Goal: Transaction & Acquisition: Obtain resource

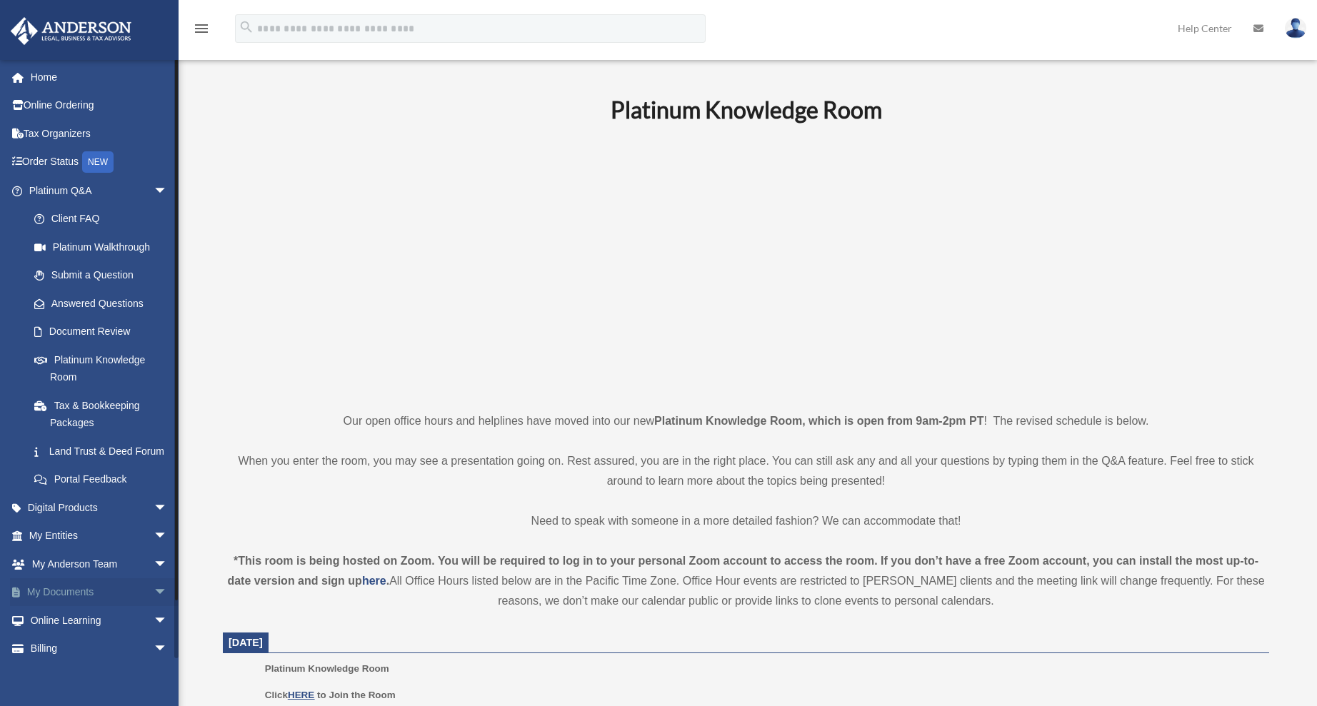
click at [154, 608] on span "arrow_drop_down" at bounding box center [168, 592] width 29 height 29
click at [49, 626] on span at bounding box center [46, 621] width 9 height 10
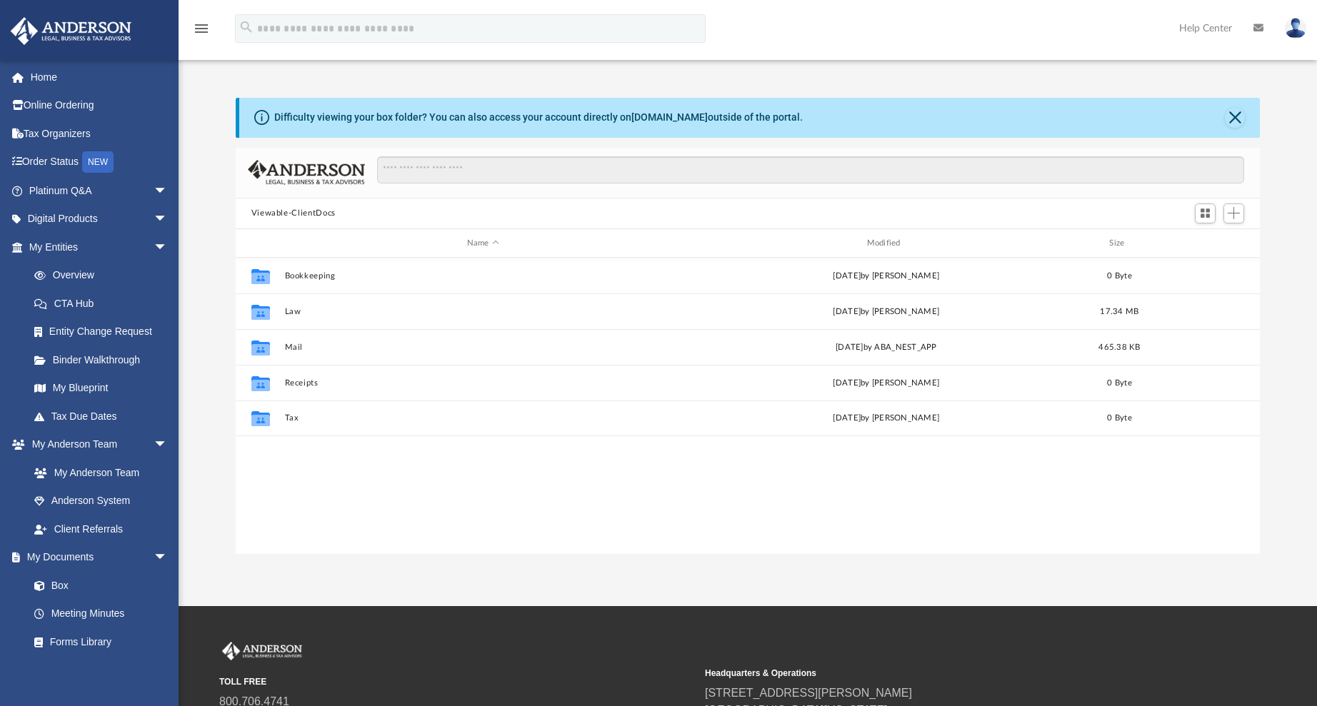
scroll to position [314, 1013]
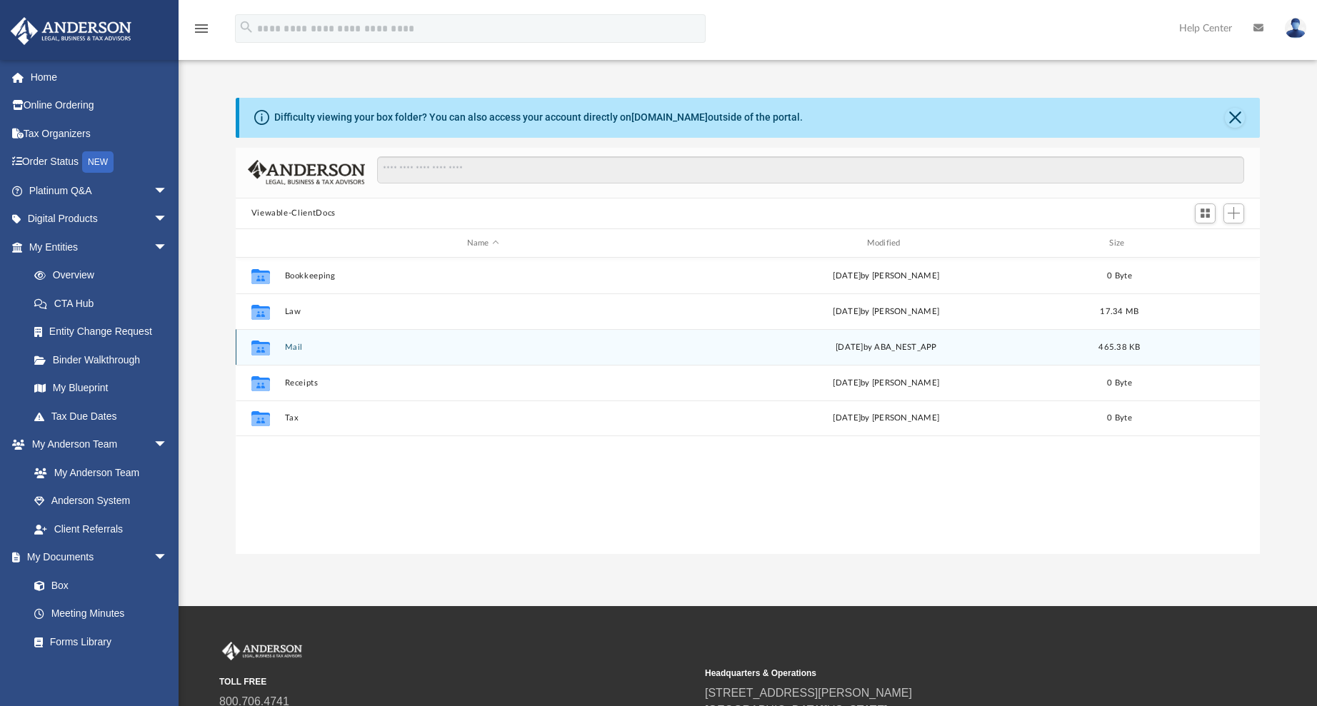
click at [292, 349] on button "Mail" at bounding box center [482, 347] width 397 height 9
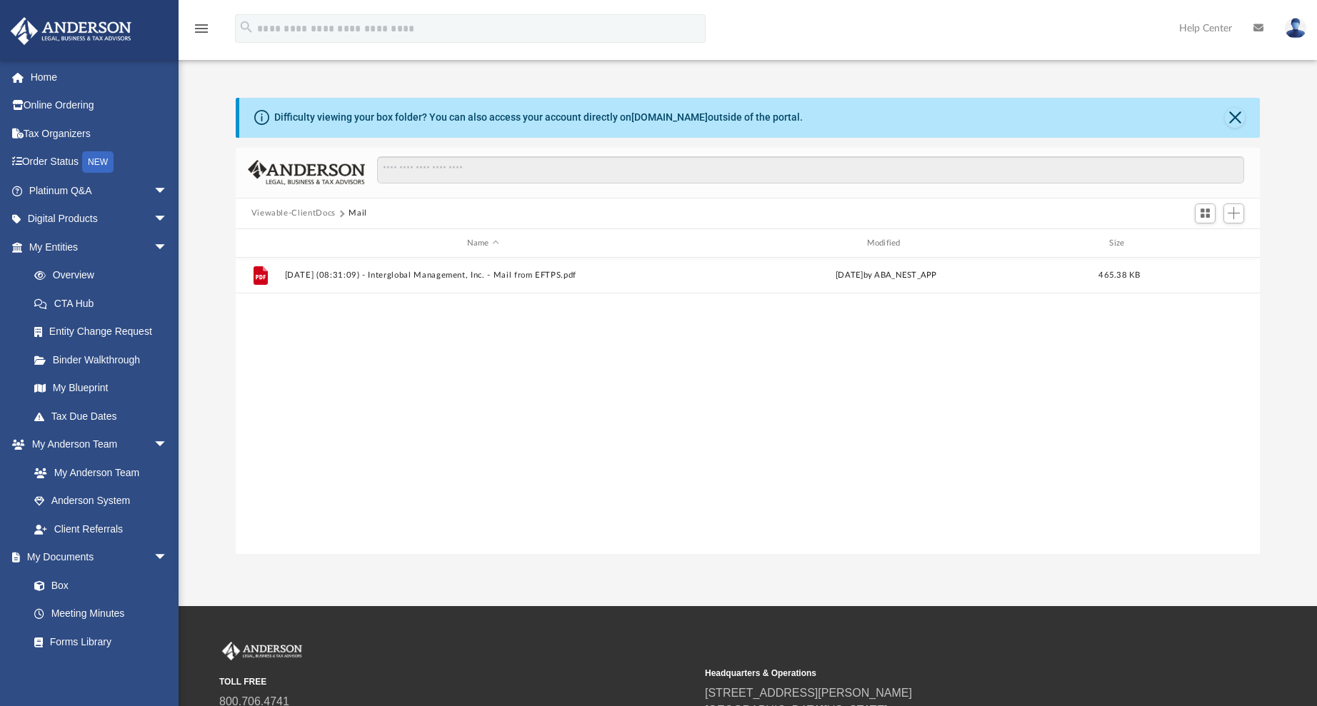
click at [294, 215] on button "Viewable-ClientDocs" at bounding box center [293, 213] width 84 height 13
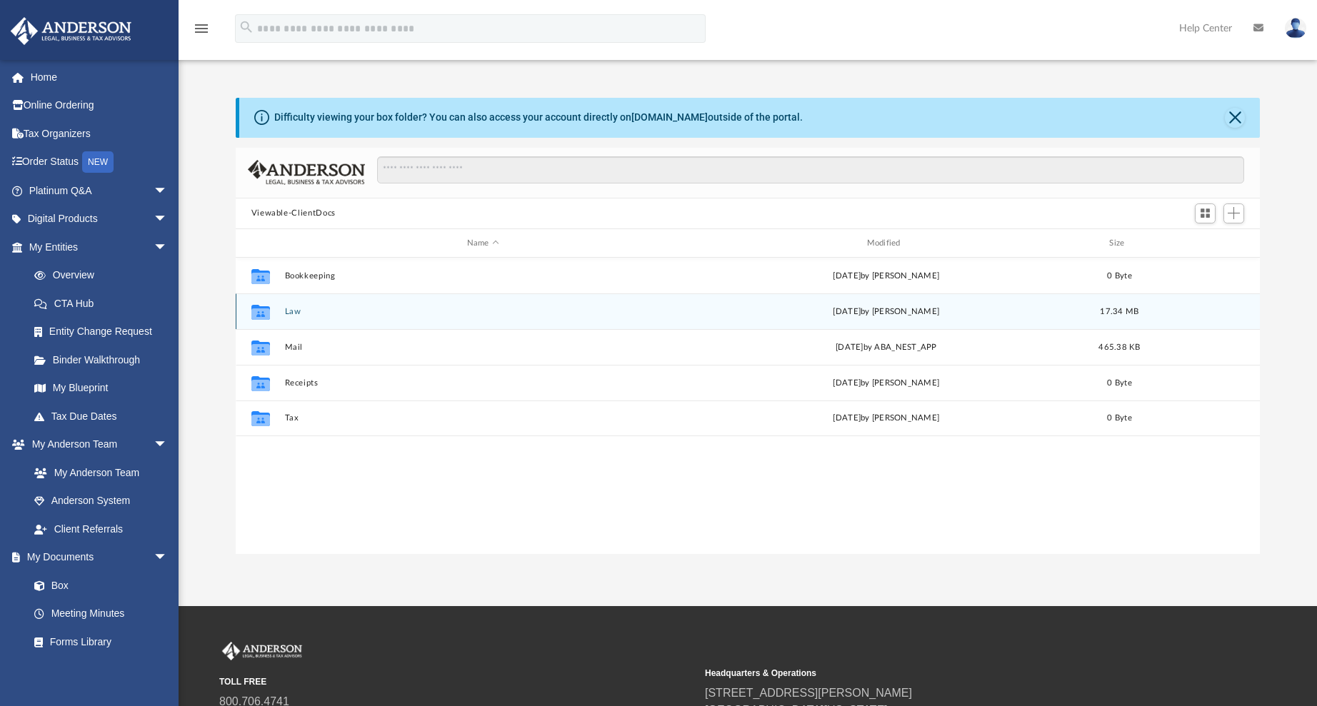
click at [294, 309] on button "Law" at bounding box center [482, 311] width 397 height 9
click at [314, 314] on button "Dusk Lykos, LLC" at bounding box center [482, 311] width 397 height 9
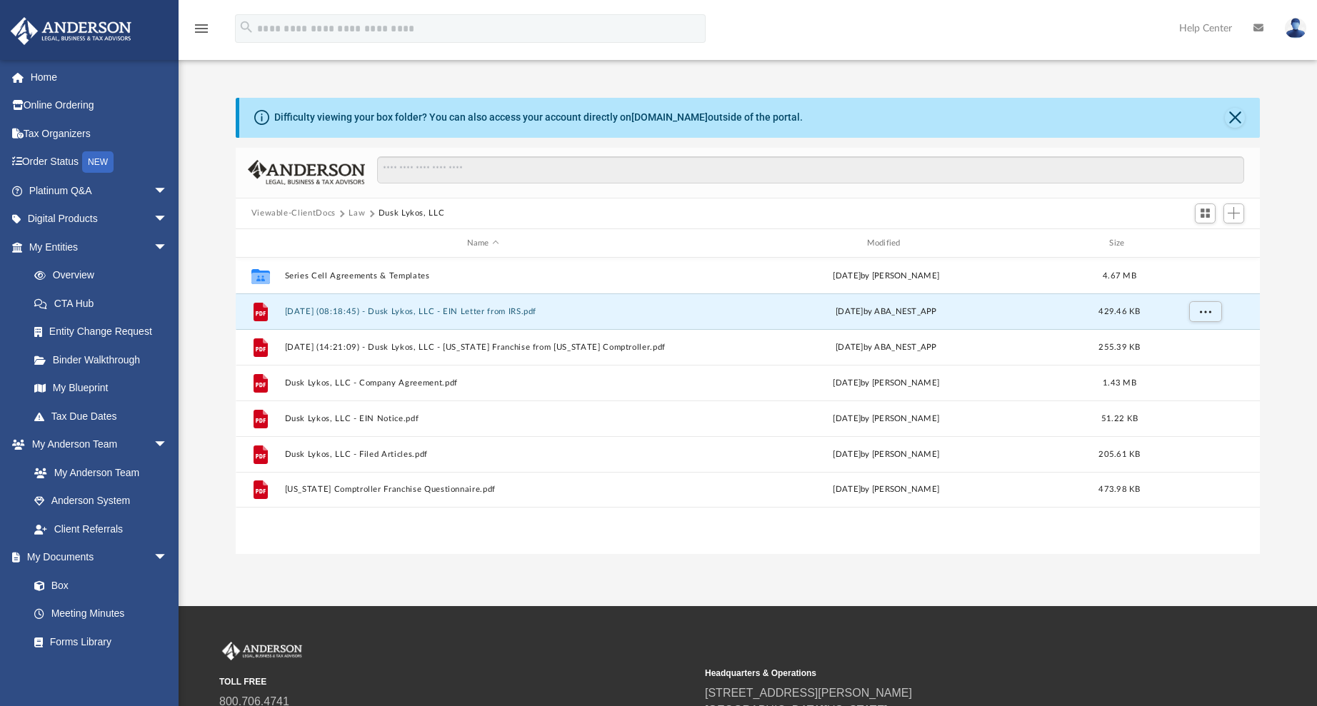
drag, startPoint x: 314, startPoint y: 314, endPoint x: 218, endPoint y: 305, distance: 96.9
click at [218, 305] on div "Difficulty viewing your box folder? You can also access your account directly o…" at bounding box center [748, 326] width 1138 height 456
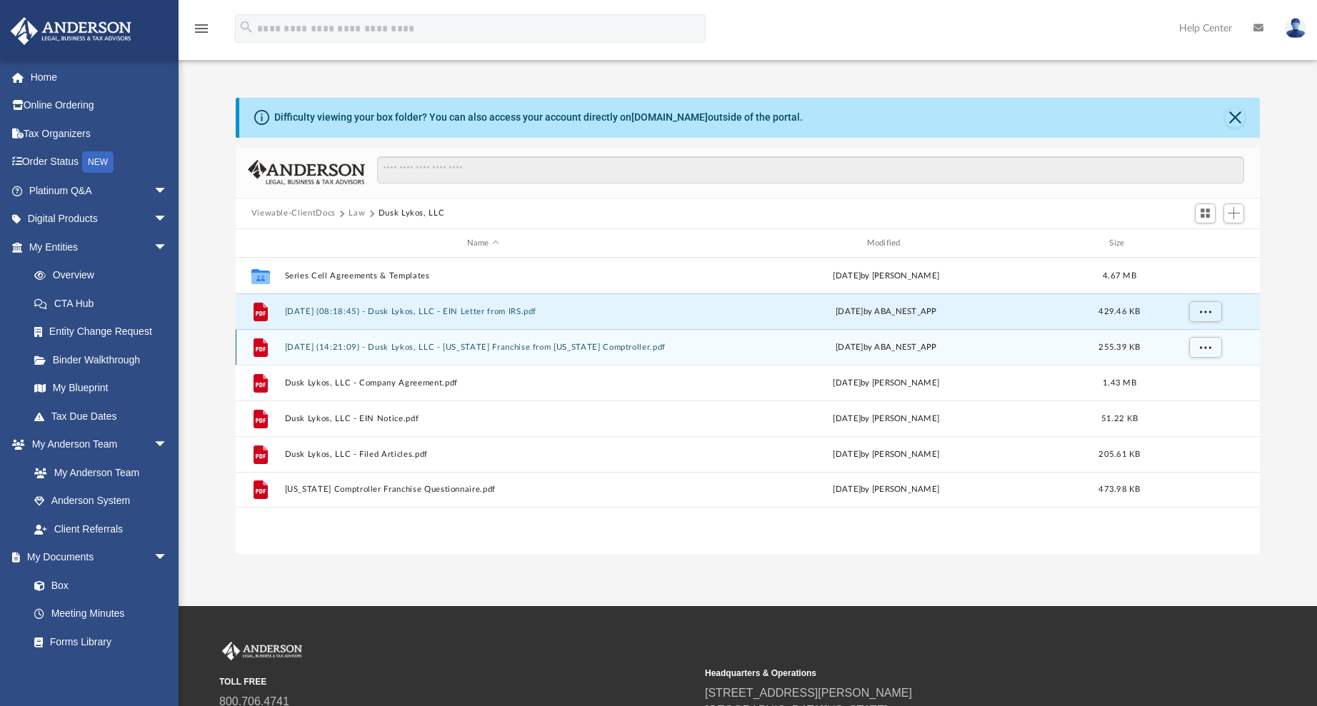
click at [424, 347] on button "2025.08.07 (14:21:09) - Dusk Lykos, LLC - Texas Franchise from Texas Comptrolle…" at bounding box center [482, 347] width 397 height 9
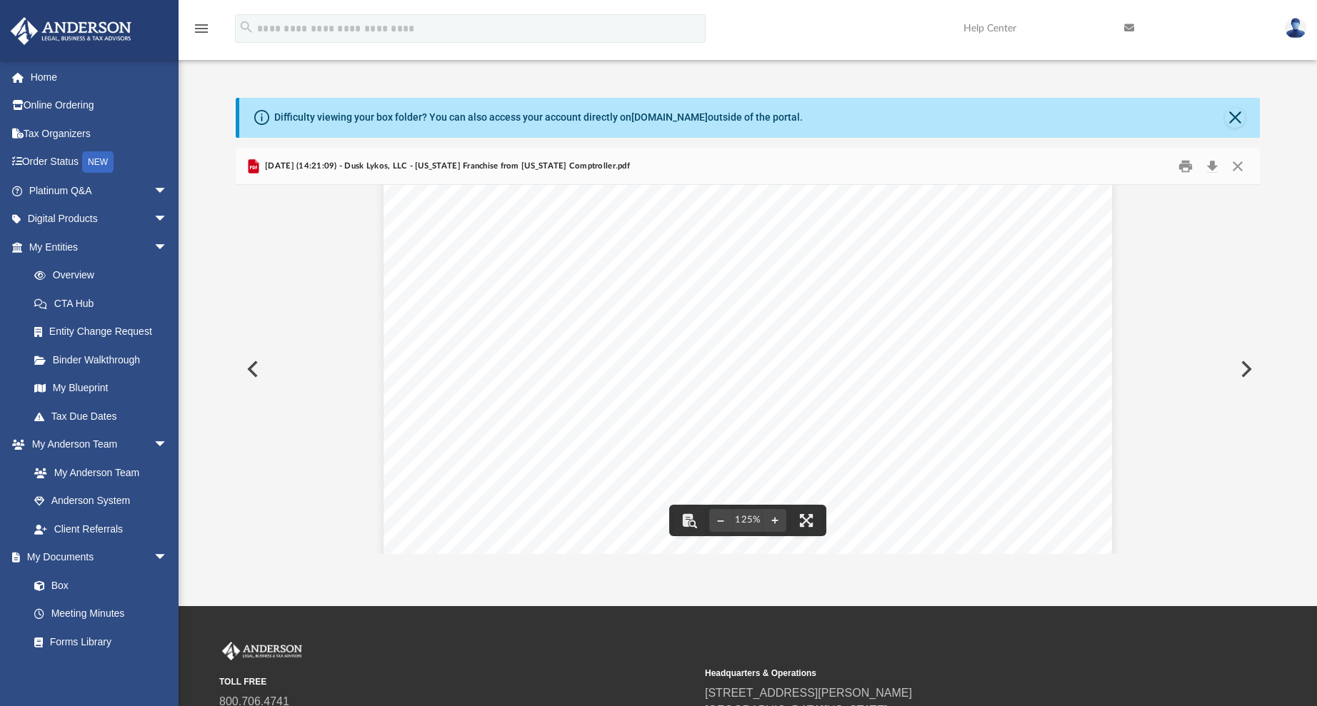
scroll to position [72, 0]
click at [1237, 121] on button "Close" at bounding box center [1235, 118] width 20 height 20
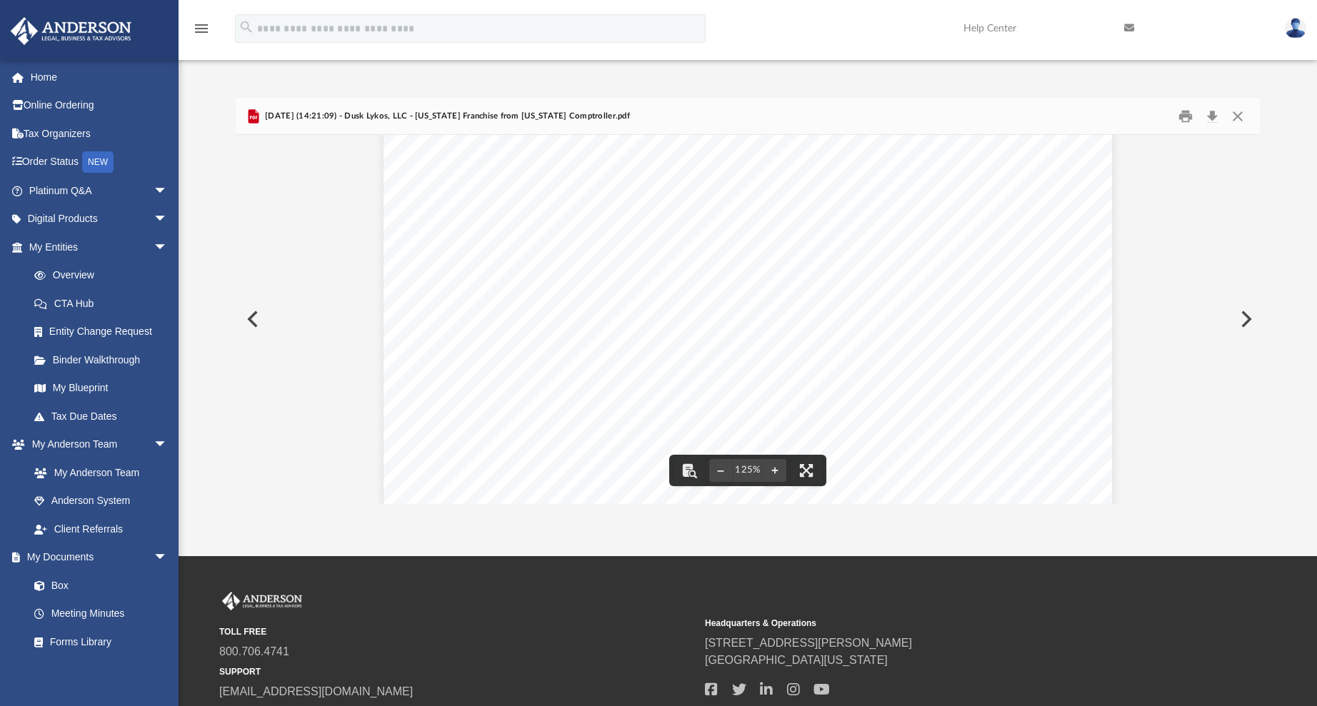
scroll to position [0, 0]
click at [1240, 121] on button "Close" at bounding box center [1238, 116] width 26 height 22
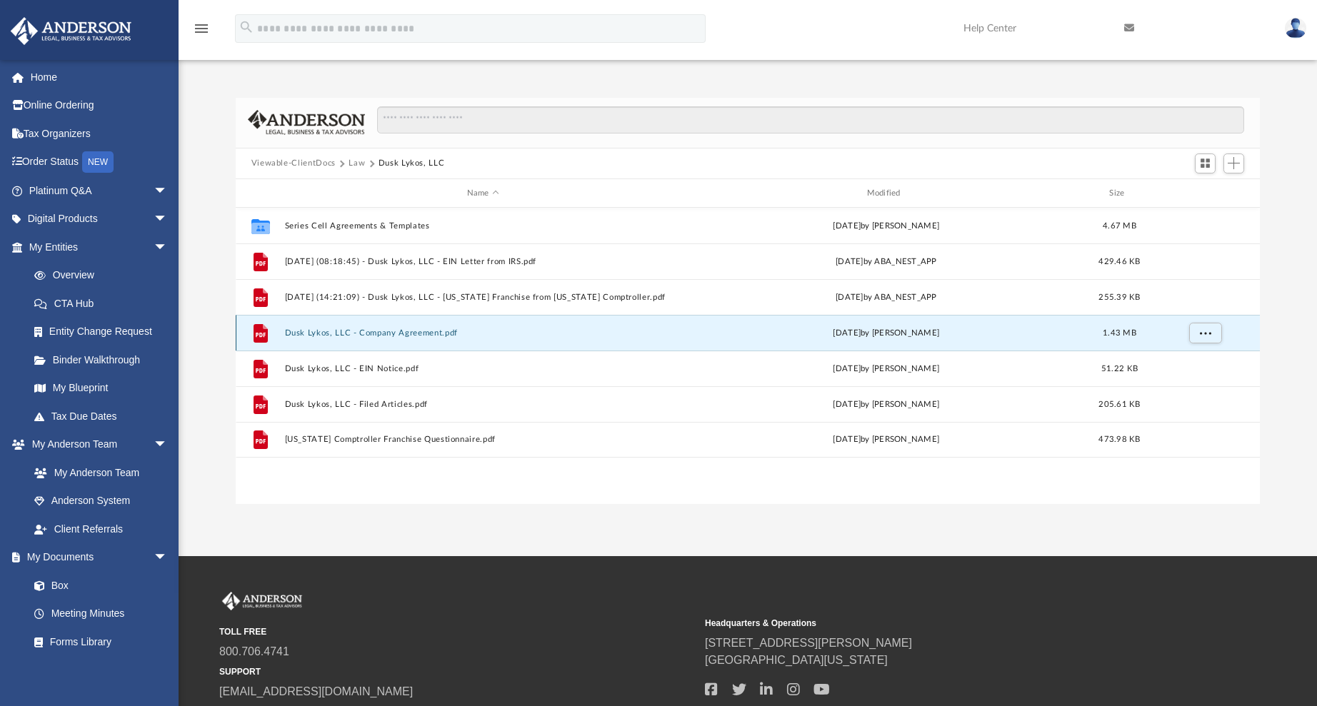
click at [318, 334] on button "Dusk Lykos, LLC - Company Agreement.pdf" at bounding box center [482, 333] width 397 height 9
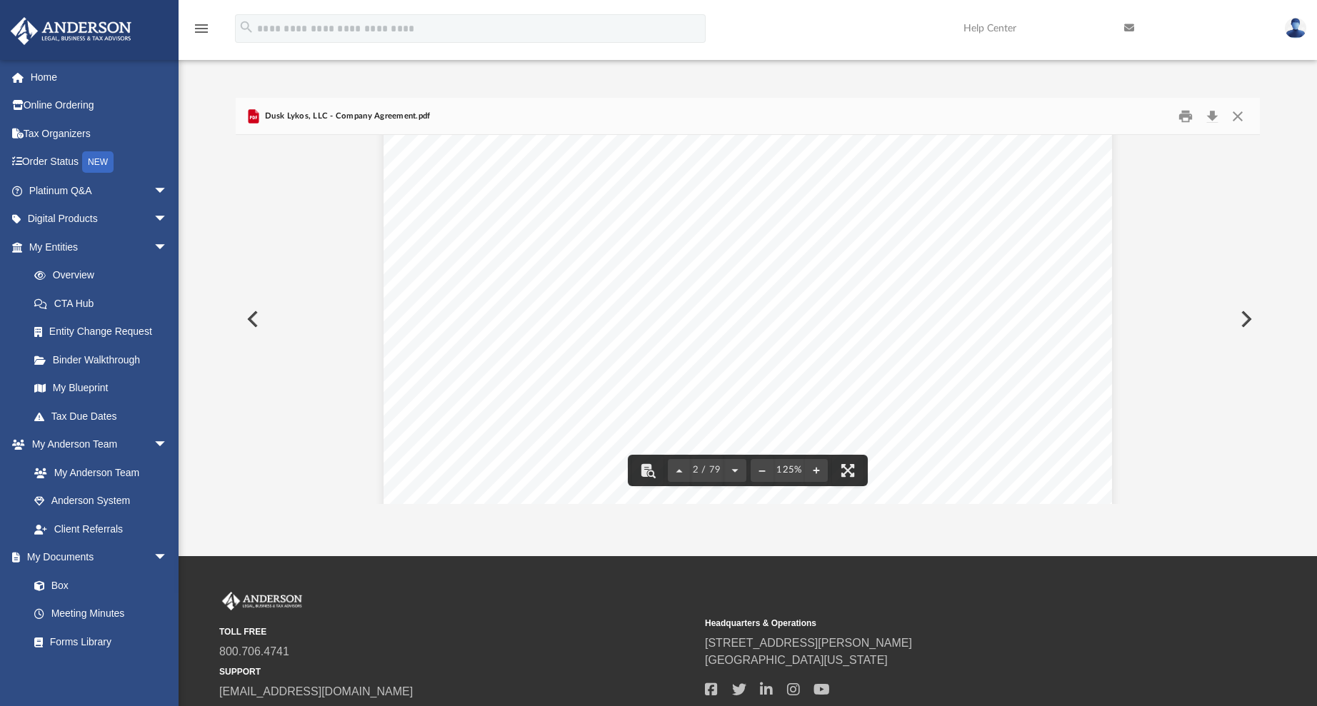
scroll to position [1355, 0]
click at [1219, 119] on button "Download" at bounding box center [1212, 116] width 26 height 22
click at [1238, 114] on button "Close" at bounding box center [1238, 116] width 26 height 22
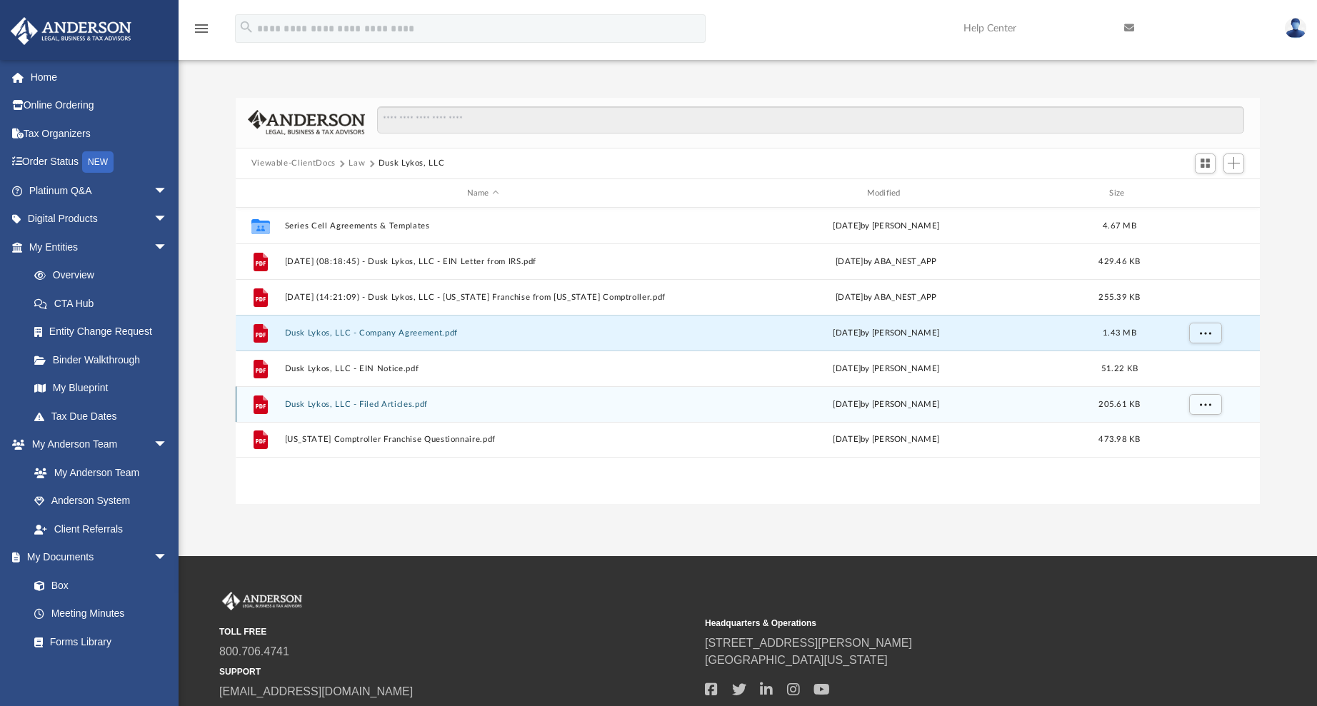
click at [379, 407] on button "Dusk Lykos, LLC - Filed Articles.pdf" at bounding box center [482, 404] width 397 height 9
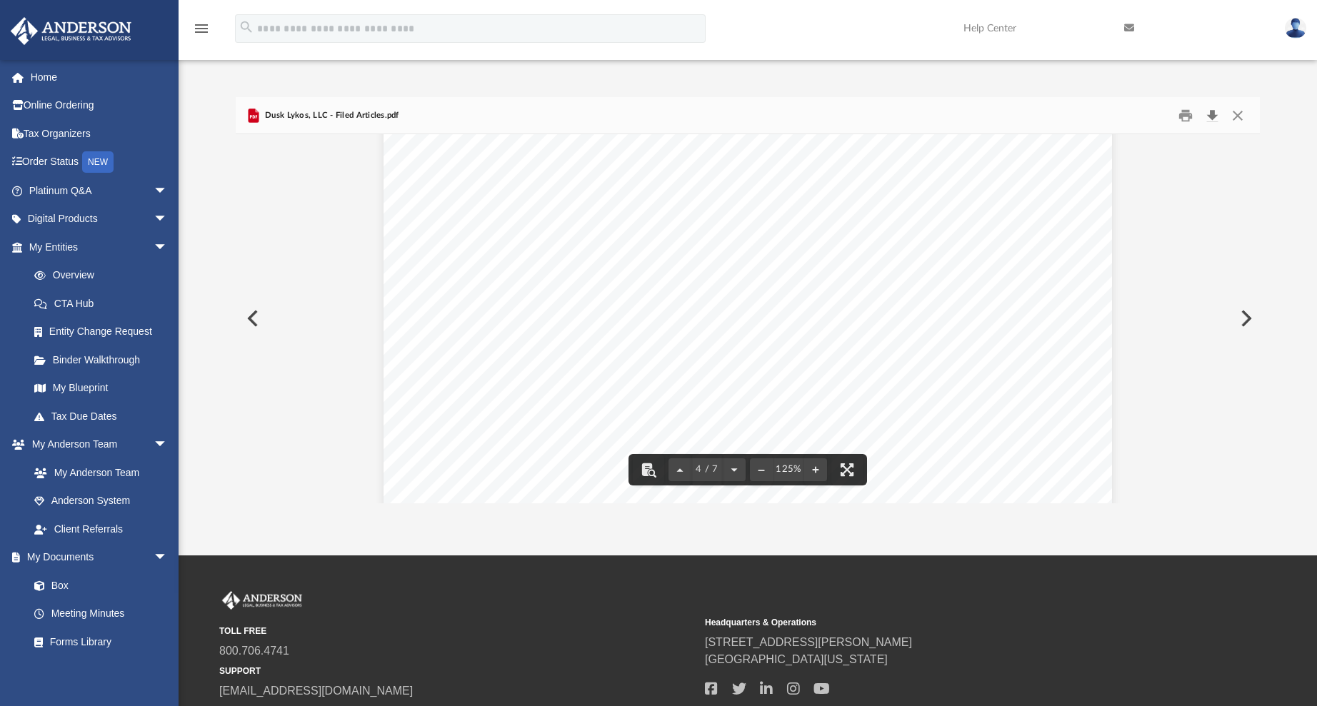
scroll to position [1, 0]
click at [1207, 113] on button "Download" at bounding box center [1212, 115] width 26 height 22
click at [1244, 114] on button "Close" at bounding box center [1238, 115] width 26 height 22
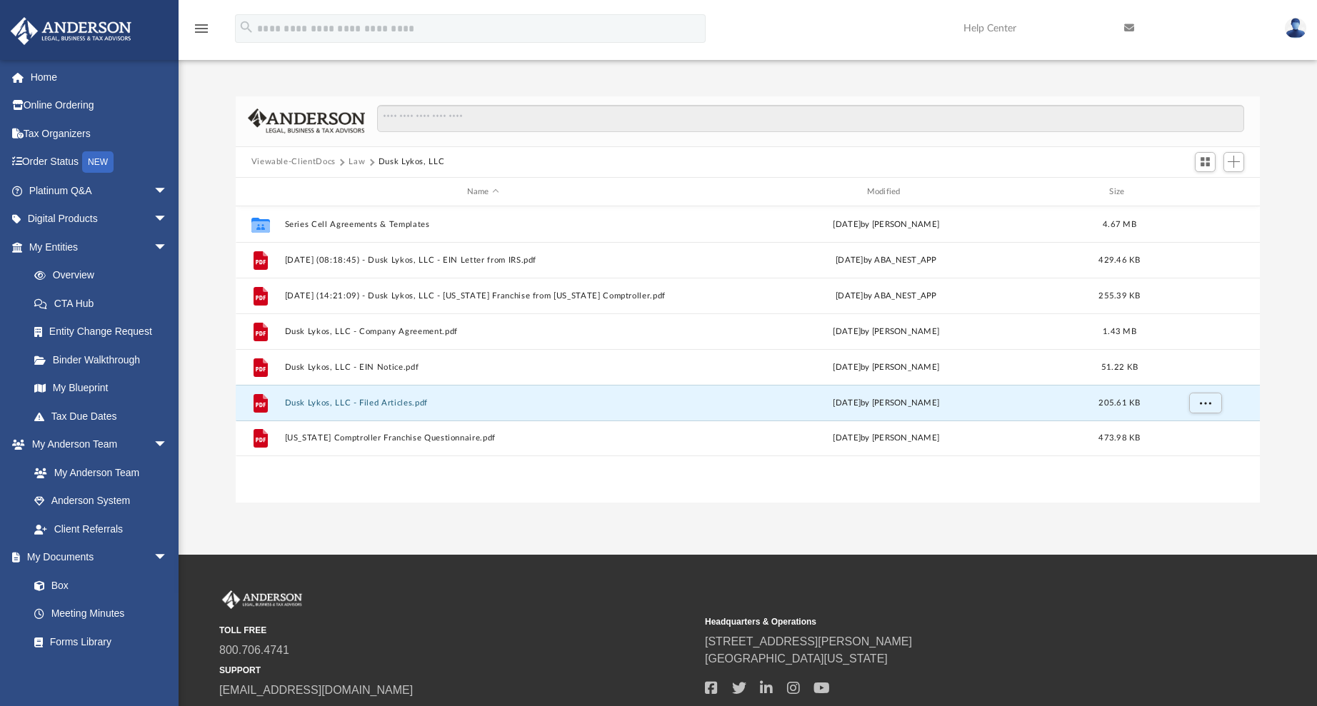
click at [356, 157] on button "Law" at bounding box center [357, 162] width 16 height 13
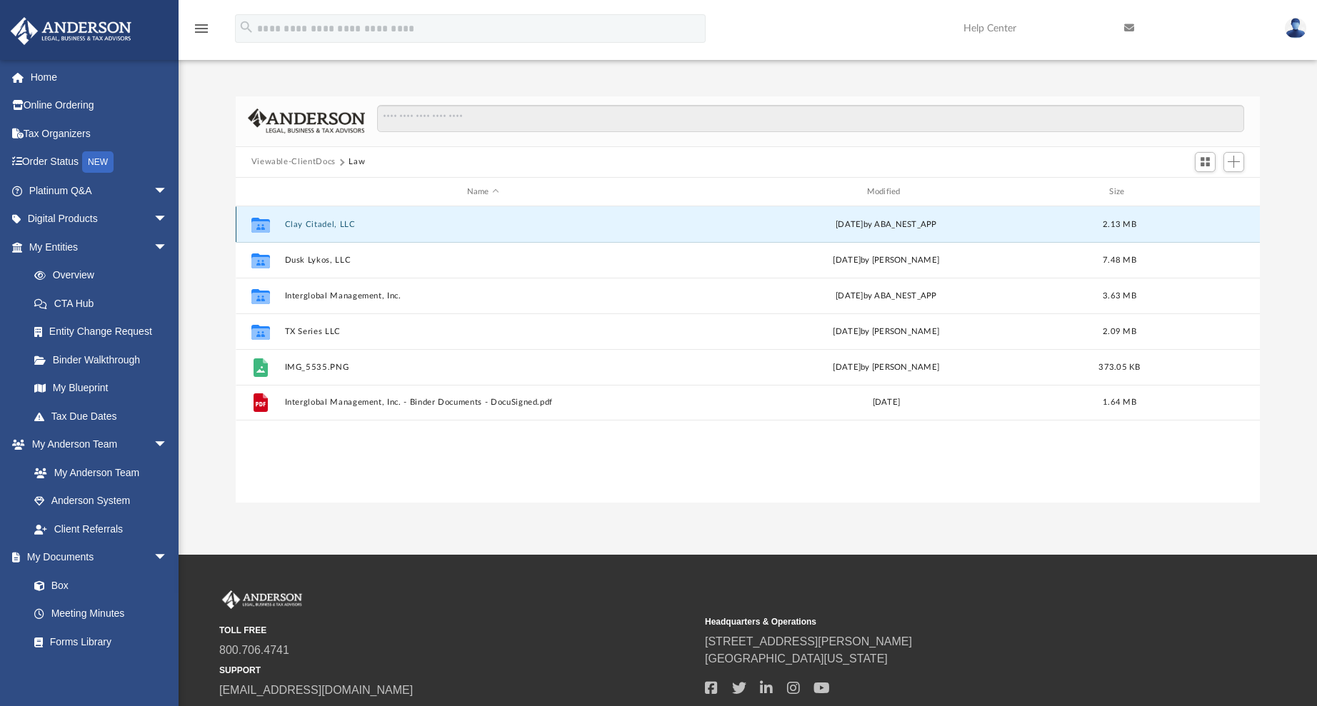
click at [308, 228] on button "Clay Citadel, LLC" at bounding box center [482, 224] width 397 height 9
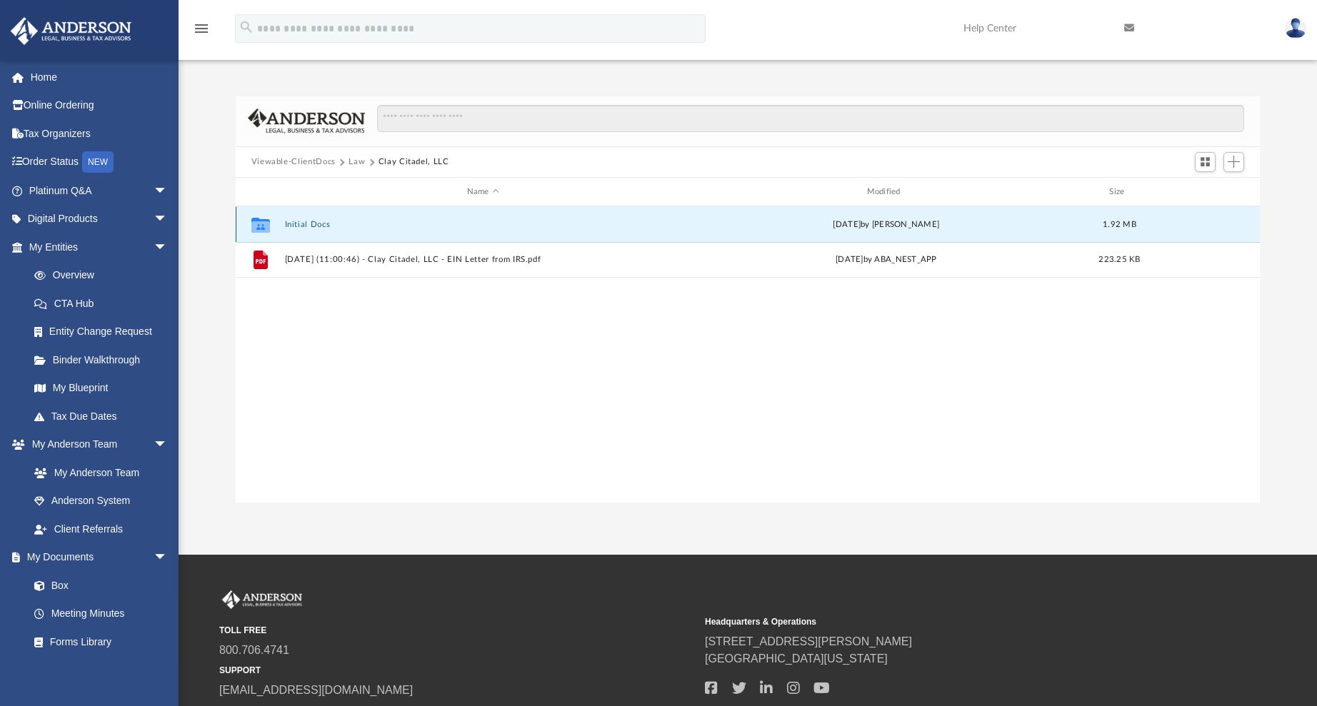
click at [319, 226] on button "Initial Docs" at bounding box center [482, 224] width 397 height 9
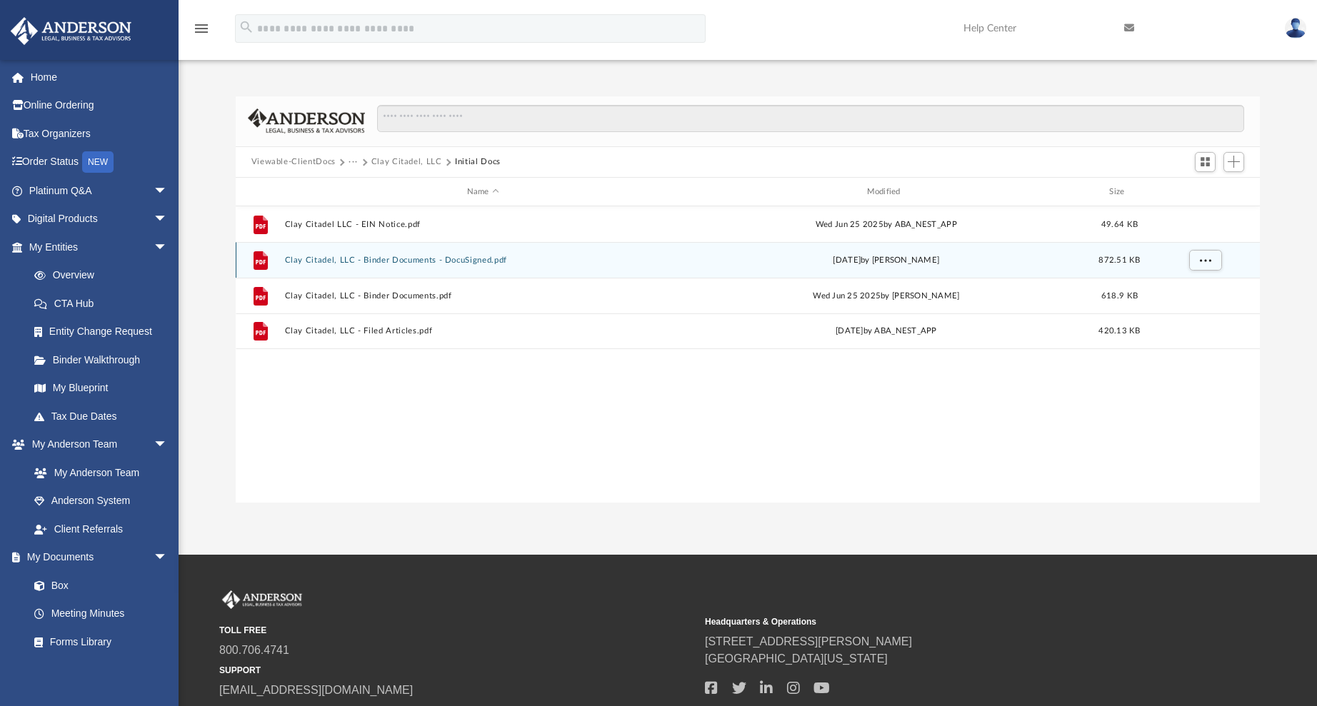
click at [463, 257] on button "Clay Citadel, LLC - Binder Documents - DocuSigned.pdf" at bounding box center [482, 260] width 397 height 9
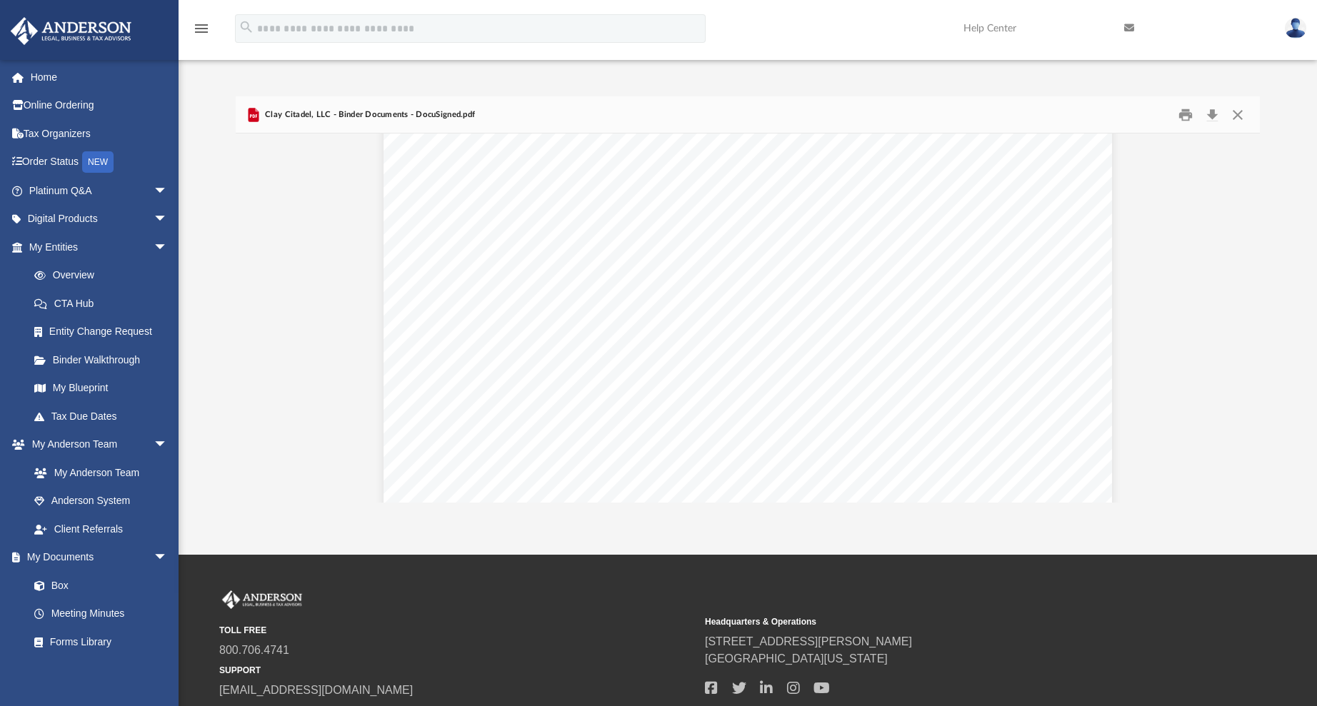
scroll to position [1287, 0]
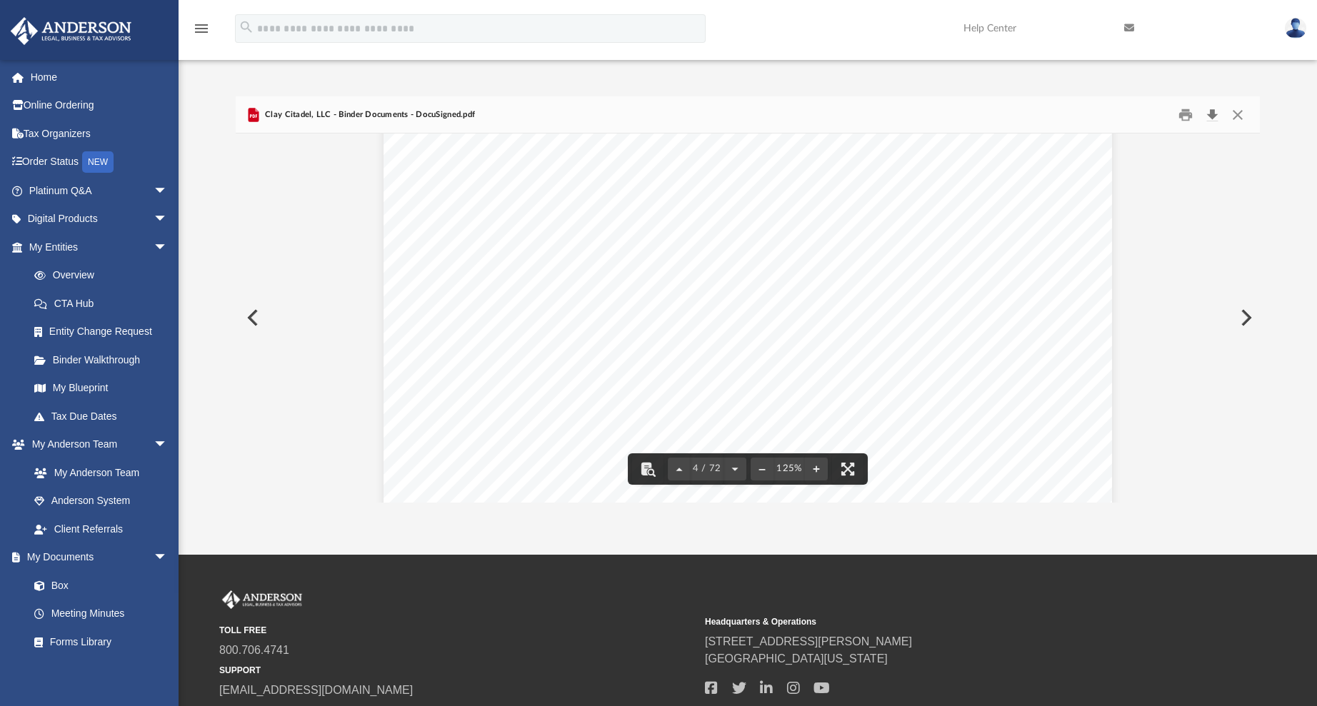
click at [1213, 116] on button "Download" at bounding box center [1212, 115] width 26 height 22
click at [1240, 114] on button "Close" at bounding box center [1238, 115] width 26 height 22
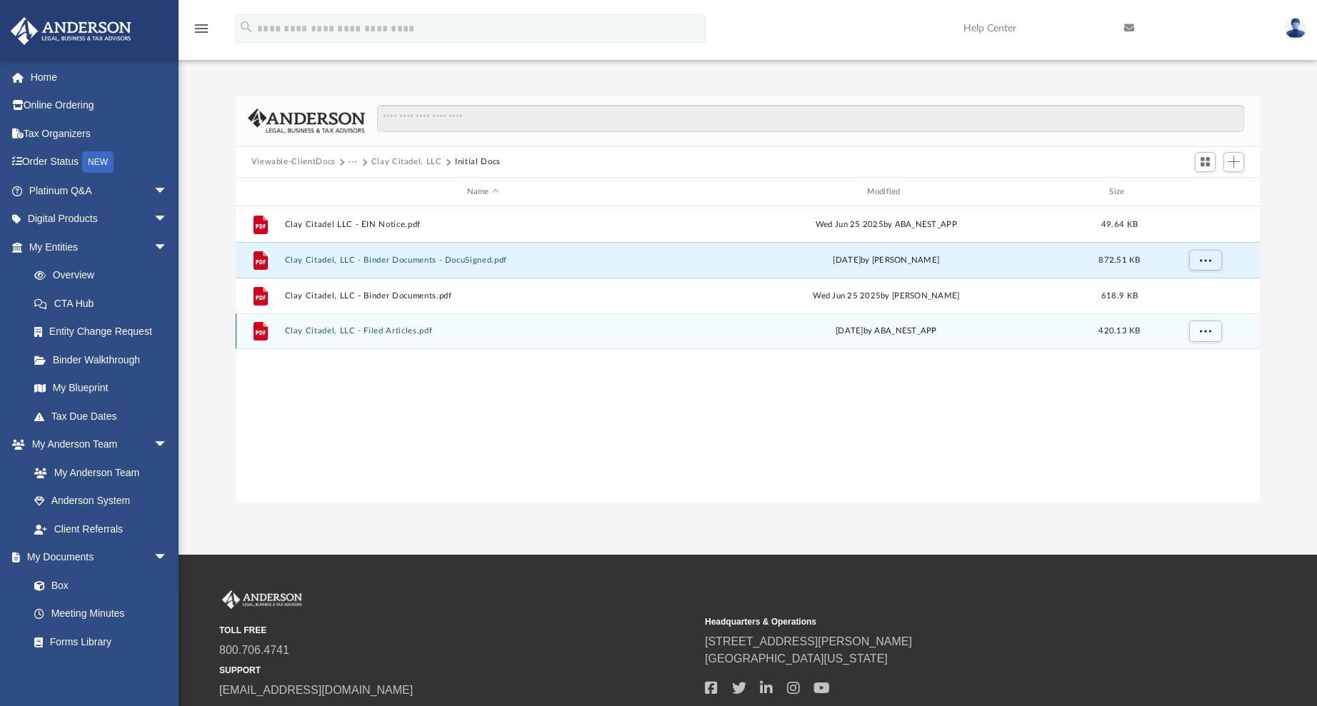
click at [405, 331] on button "Clay Citadel, LLC - Filed Articles.pdf" at bounding box center [482, 331] width 397 height 9
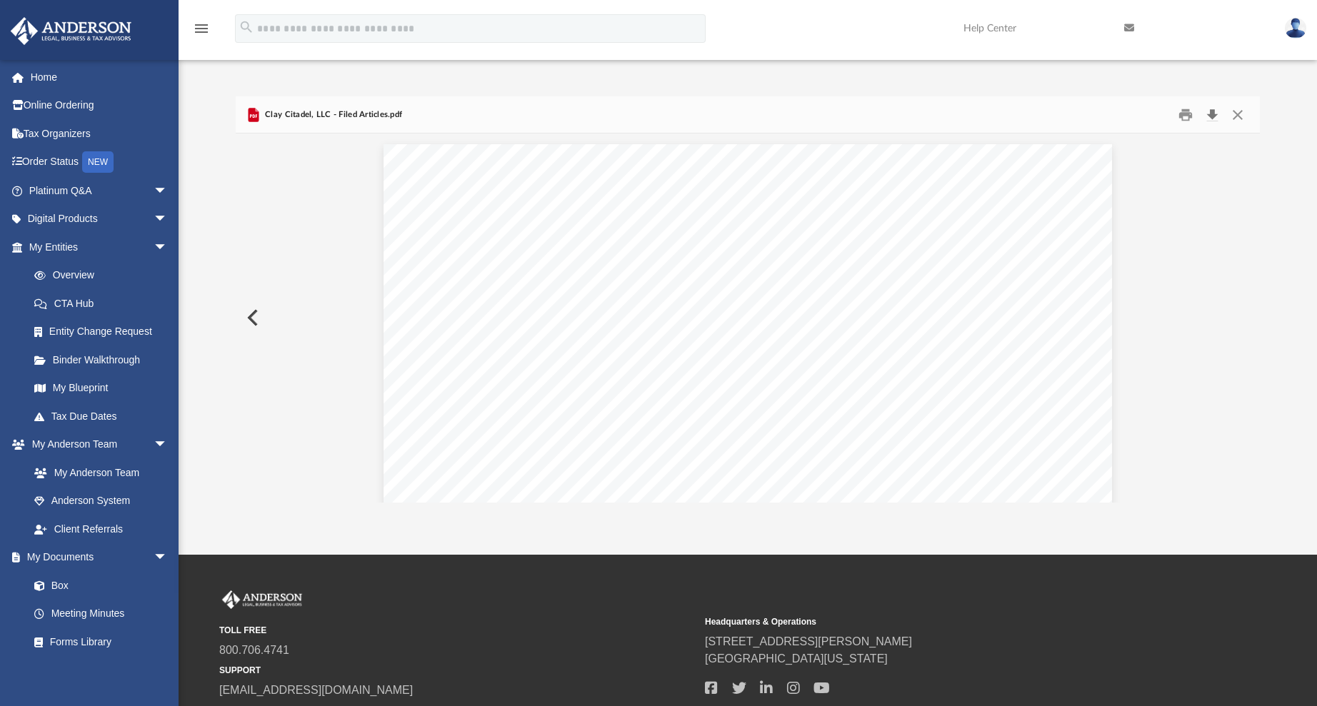
click at [1213, 112] on button "Download" at bounding box center [1212, 115] width 26 height 22
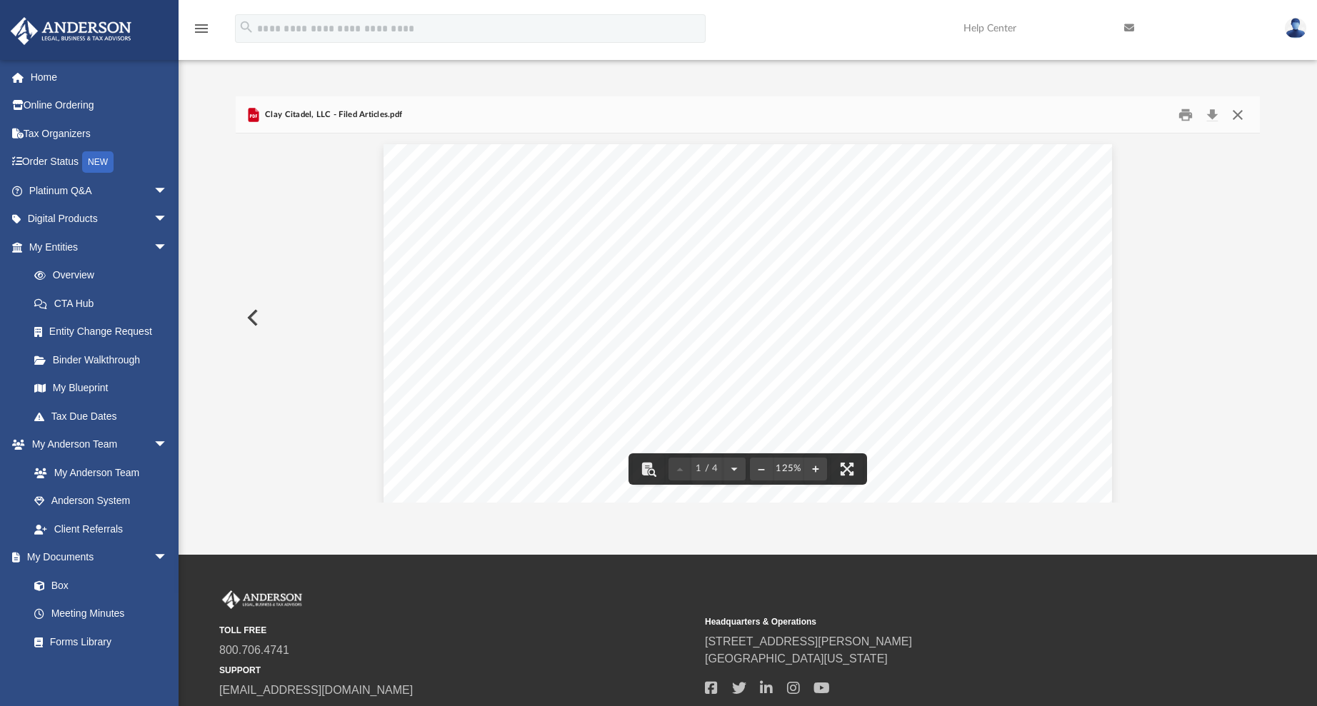
click at [1245, 109] on button "Close" at bounding box center [1238, 115] width 26 height 22
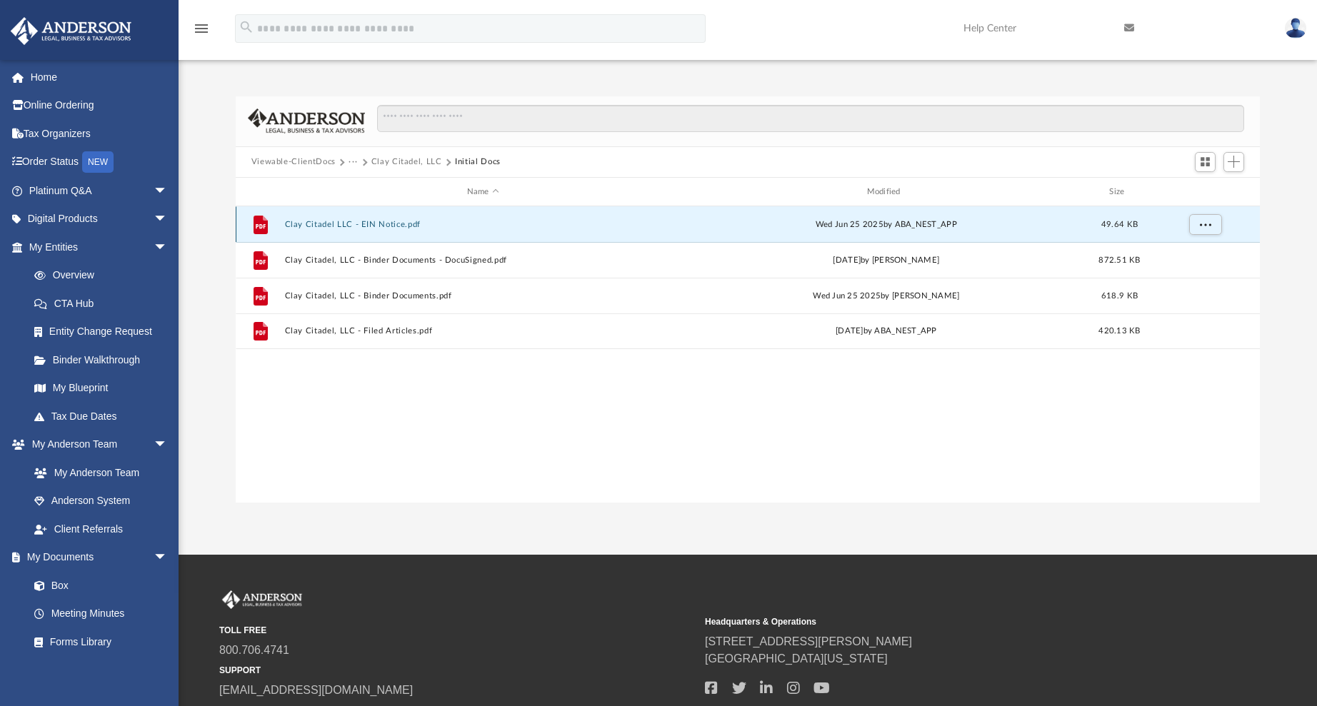
click at [373, 224] on button "Clay Citadel LLC - EIN Notice.pdf" at bounding box center [482, 224] width 397 height 9
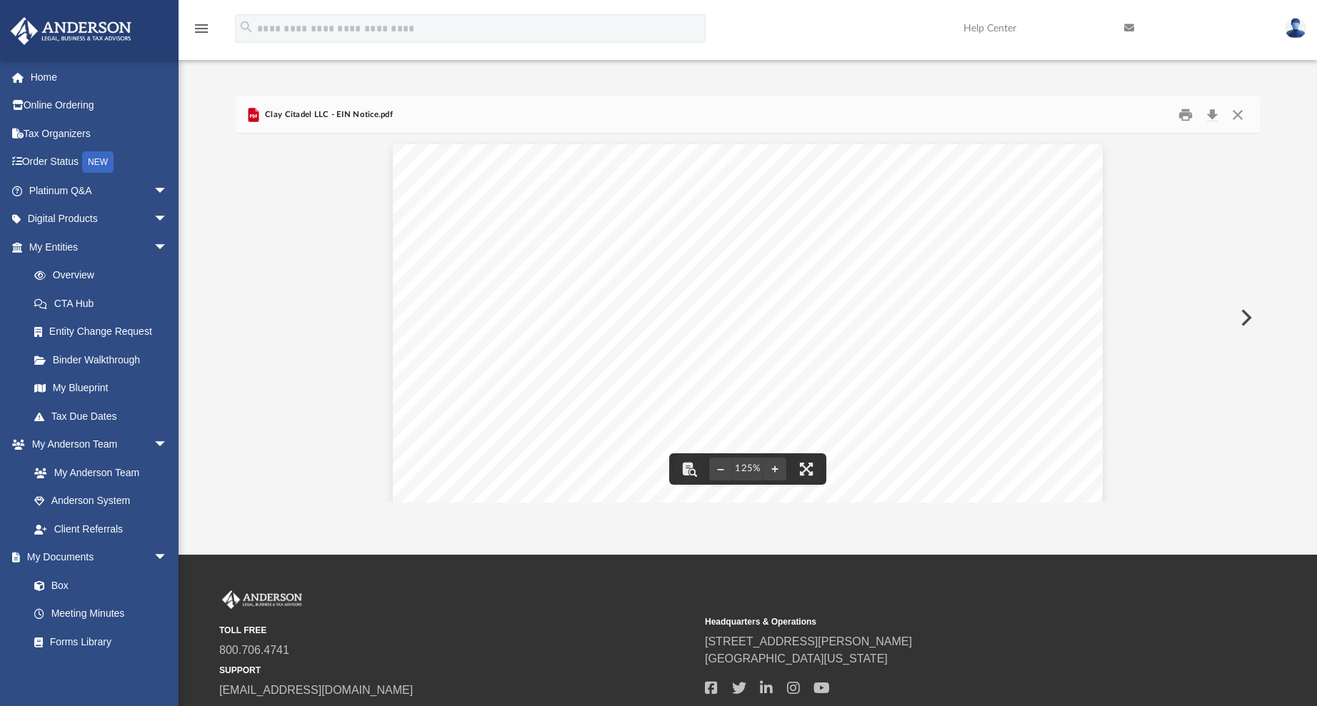
scroll to position [0, 0]
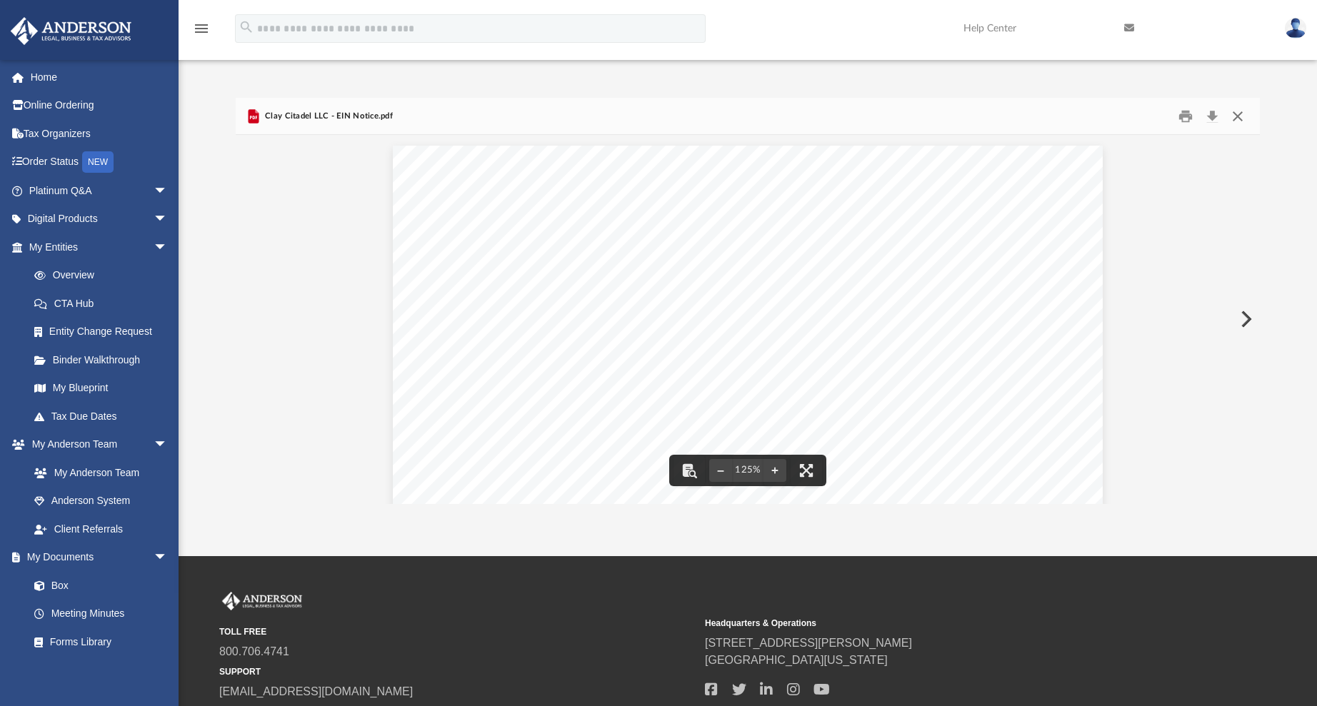
click at [1240, 116] on button "Close" at bounding box center [1238, 116] width 26 height 22
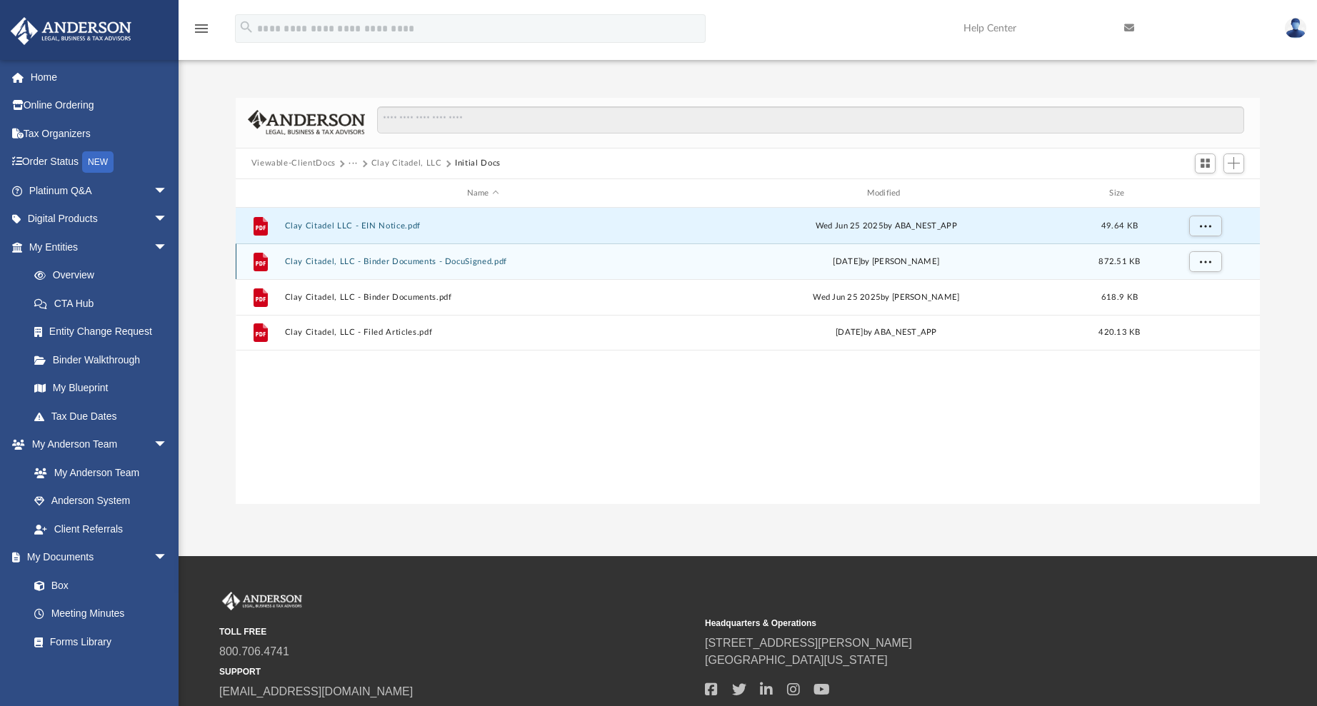
click at [376, 263] on button "Clay Citadel, LLC - Binder Documents - DocuSigned.pdf" at bounding box center [482, 261] width 397 height 9
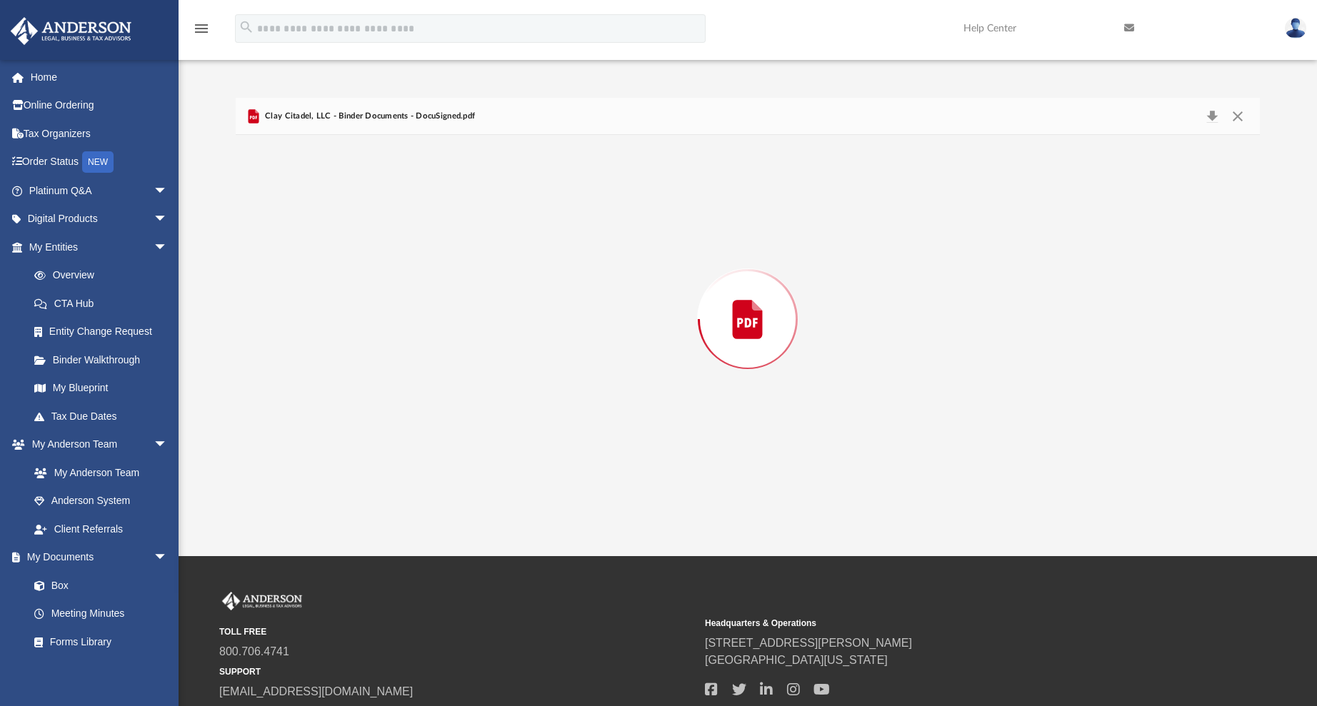
scroll to position [2892, 0]
click at [1242, 119] on button "Close" at bounding box center [1238, 116] width 26 height 22
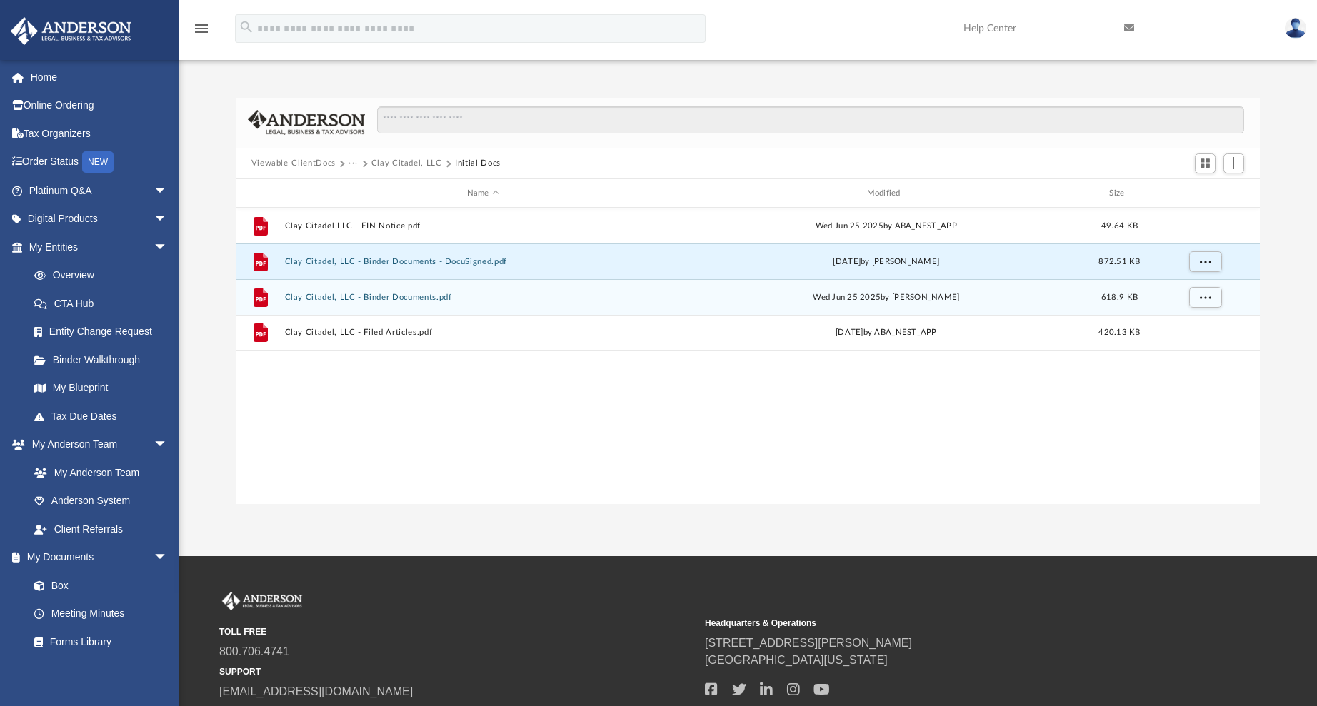
click at [396, 296] on button "Clay Citadel, LLC - Binder Documents.pdf" at bounding box center [482, 297] width 397 height 9
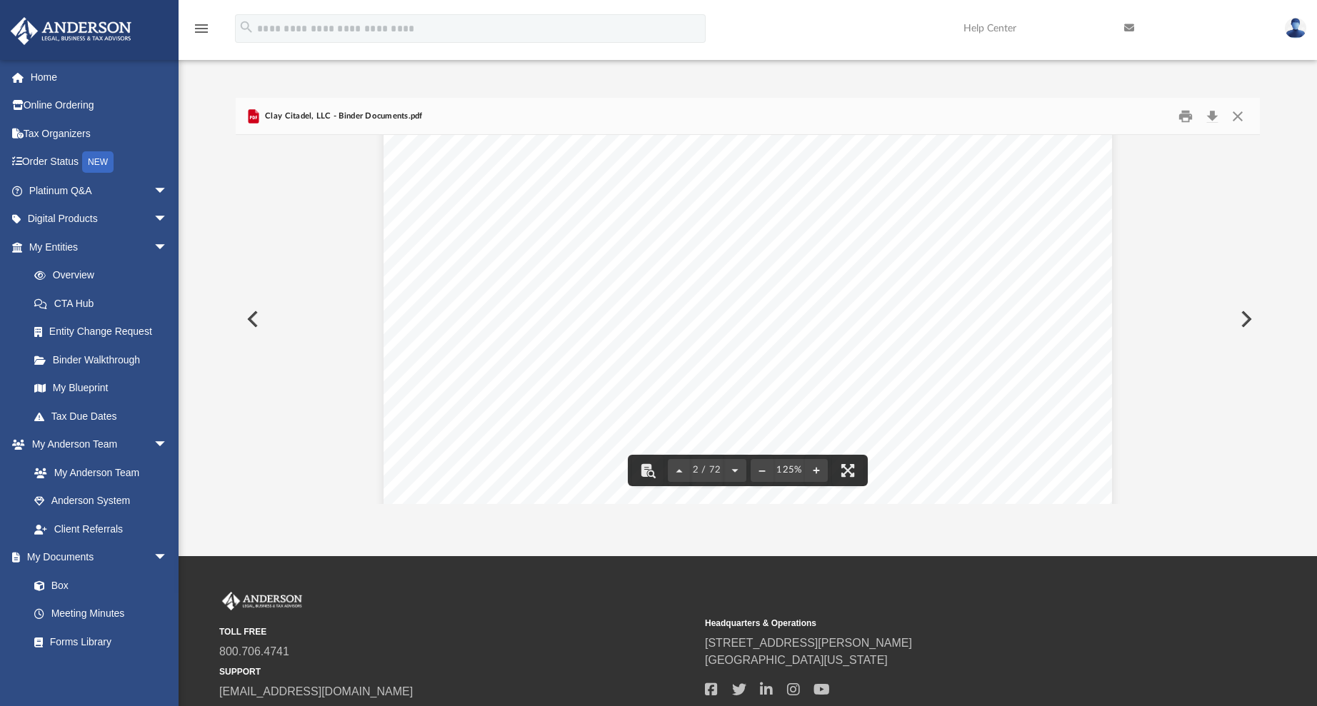
scroll to position [1571, 0]
drag, startPoint x: 1235, startPoint y: 119, endPoint x: 1143, endPoint y: 155, distance: 98.4
click at [1235, 119] on button "Close" at bounding box center [1238, 116] width 26 height 22
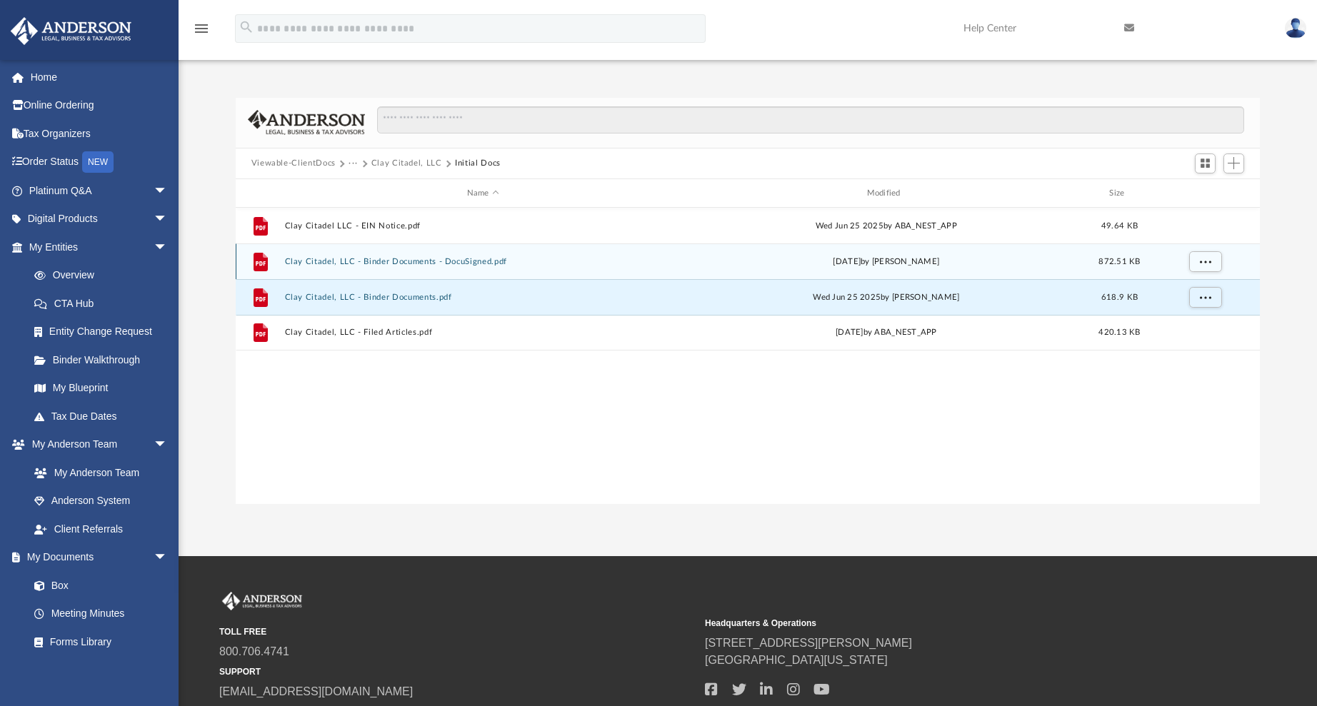
click at [408, 259] on button "Clay Citadel, LLC - Binder Documents - DocuSigned.pdf" at bounding box center [482, 261] width 397 height 9
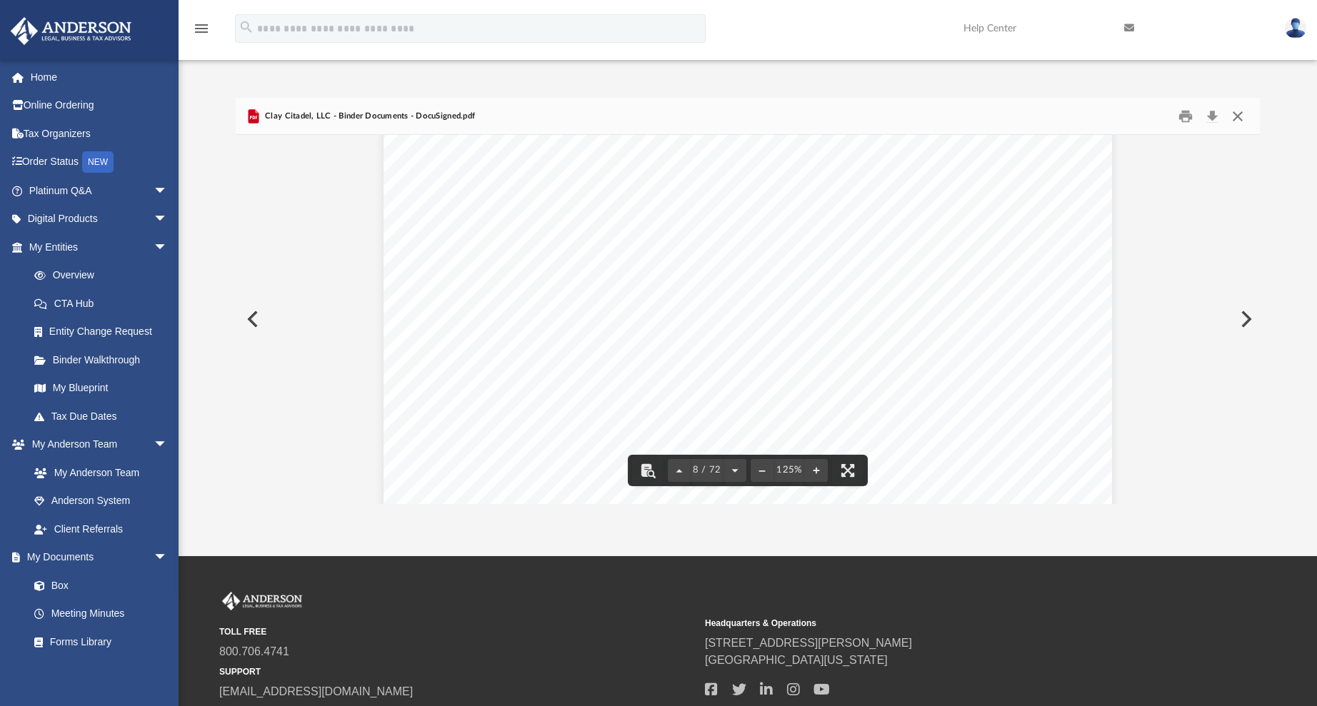
scroll to position [7029, 0]
click at [1234, 115] on button "Close" at bounding box center [1238, 116] width 26 height 22
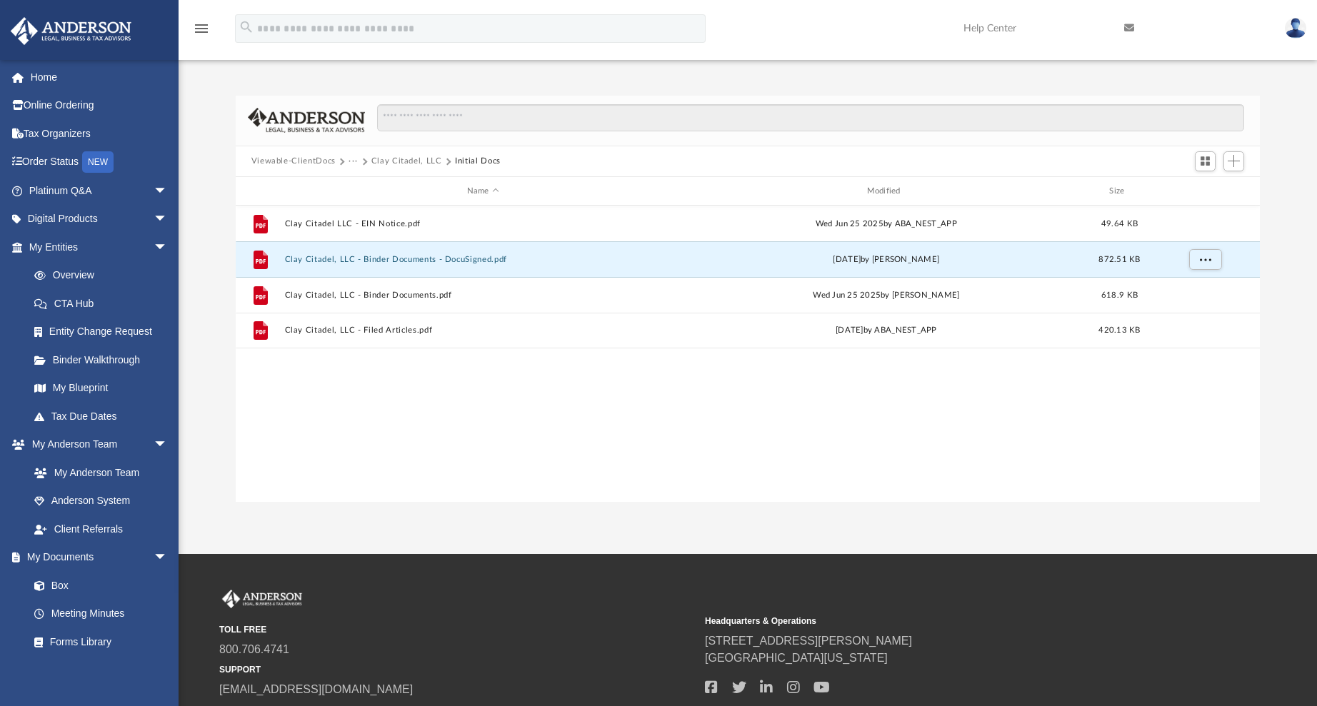
scroll to position [3, 0]
